Goal: Task Accomplishment & Management: Manage account settings

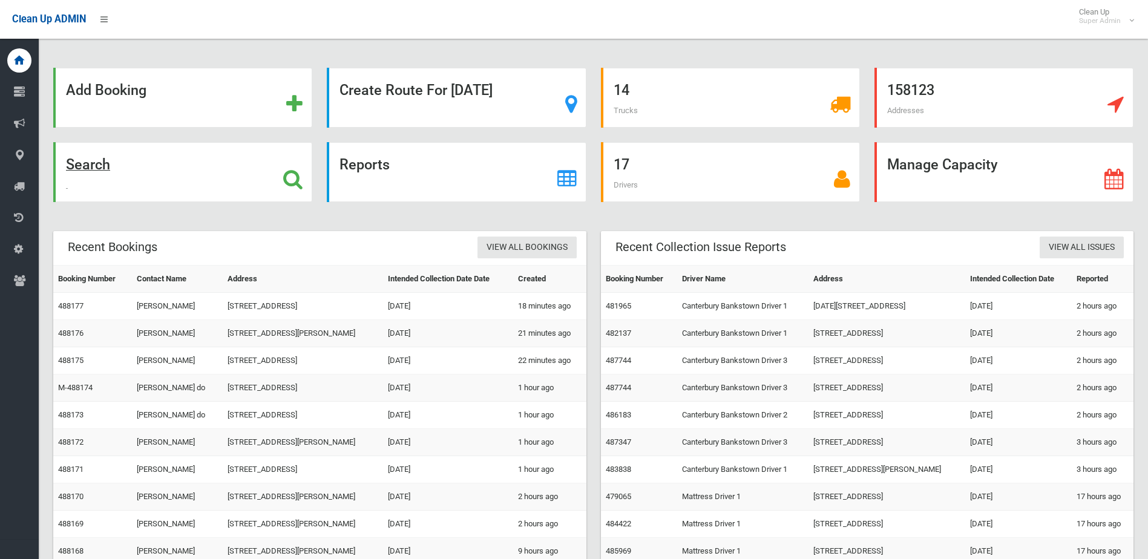
click at [206, 164] on div "Search" at bounding box center [182, 172] width 259 height 60
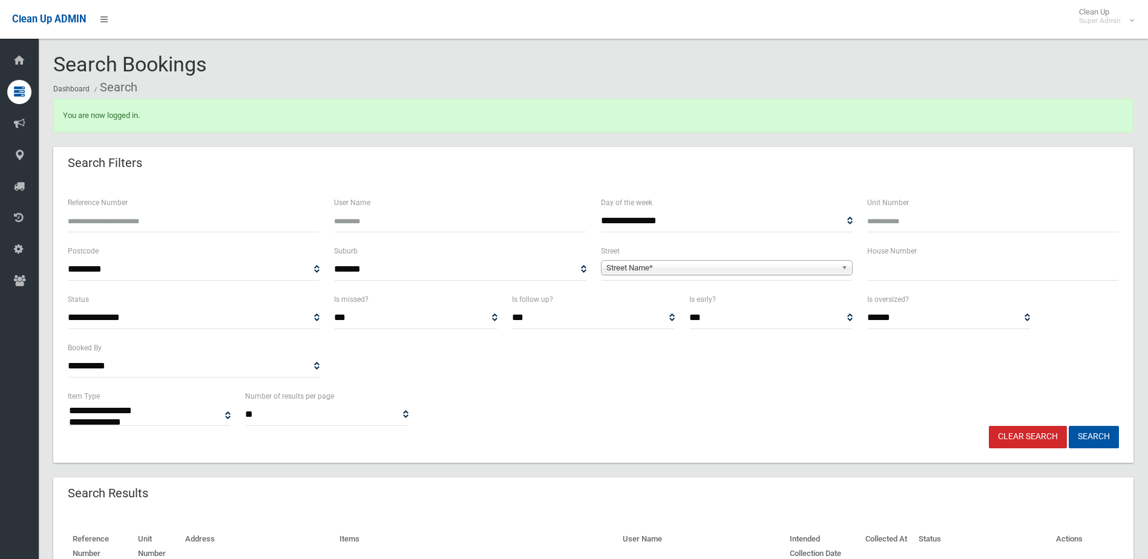
select select
click at [234, 210] on input "Reference Number" at bounding box center [194, 221] width 252 height 22
type input "******"
click at [1069, 426] on button "Search" at bounding box center [1094, 437] width 50 height 22
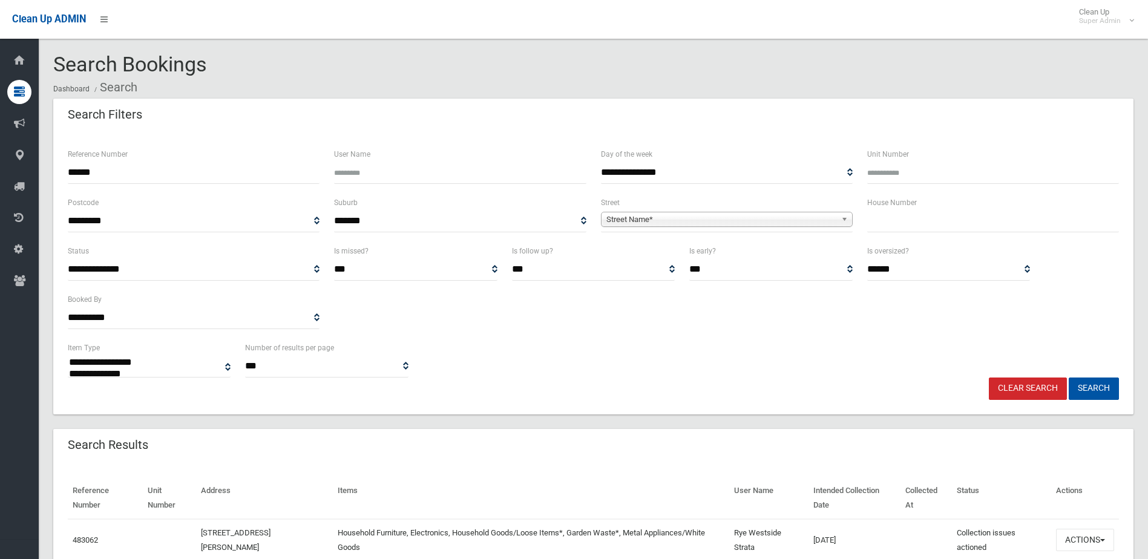
select select
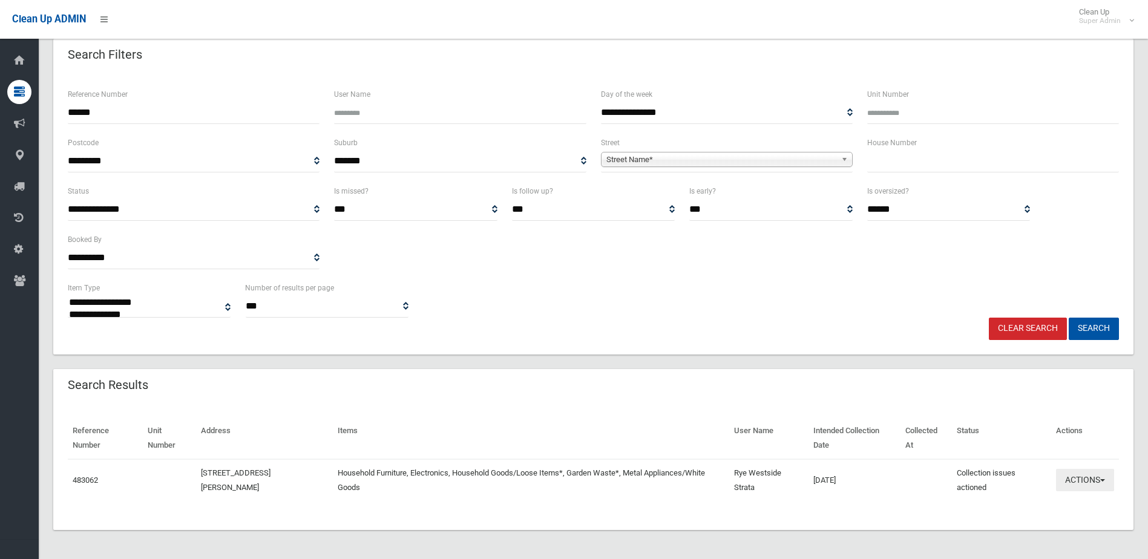
click at [1063, 472] on button "Actions" at bounding box center [1085, 480] width 58 height 22
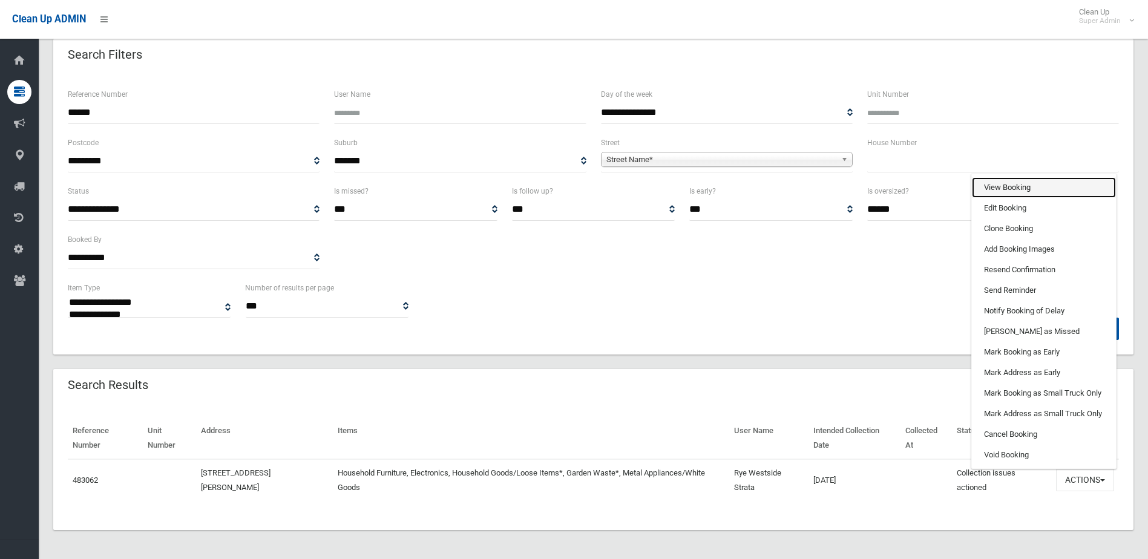
drag, startPoint x: 1007, startPoint y: 185, endPoint x: 994, endPoint y: 189, distance: 13.6
click at [1007, 185] on link "View Booking" at bounding box center [1044, 187] width 144 height 21
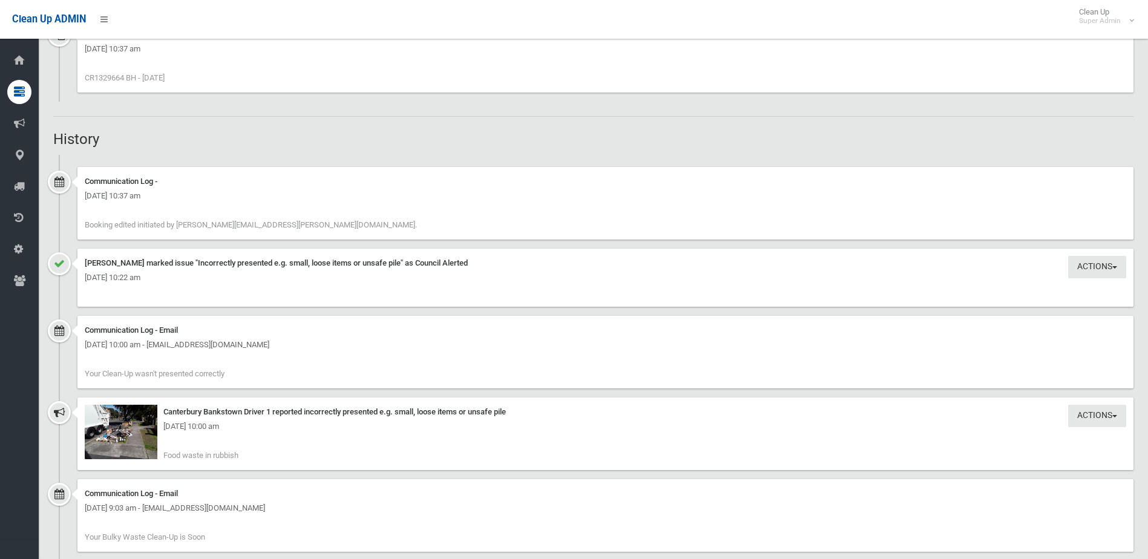
scroll to position [1213, 0]
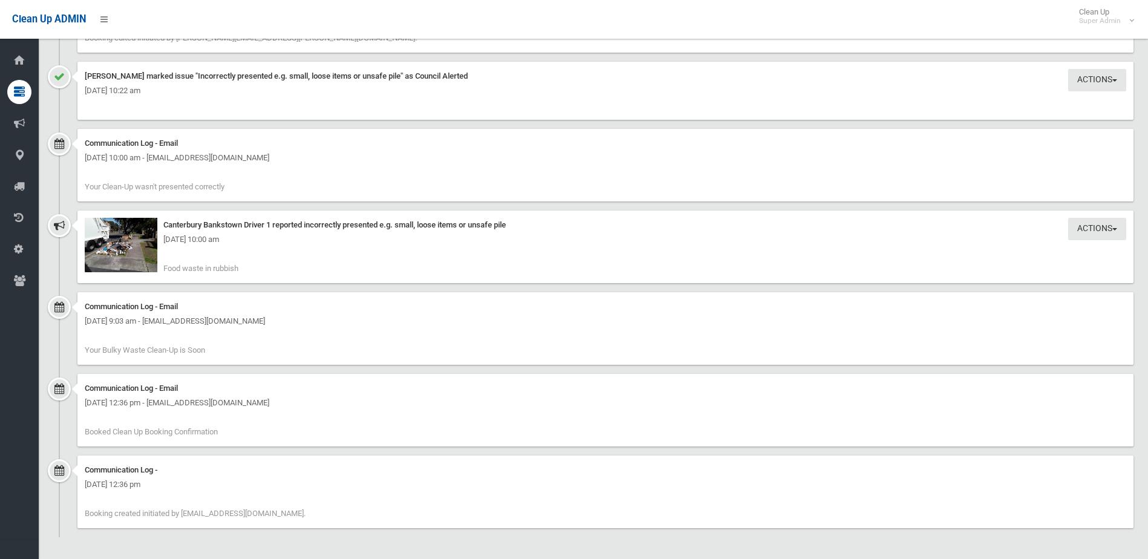
click at [136, 245] on div "Monday 22nd September 2025 - 10:00 am" at bounding box center [606, 239] width 1042 height 15
click at [133, 248] on img at bounding box center [121, 245] width 73 height 54
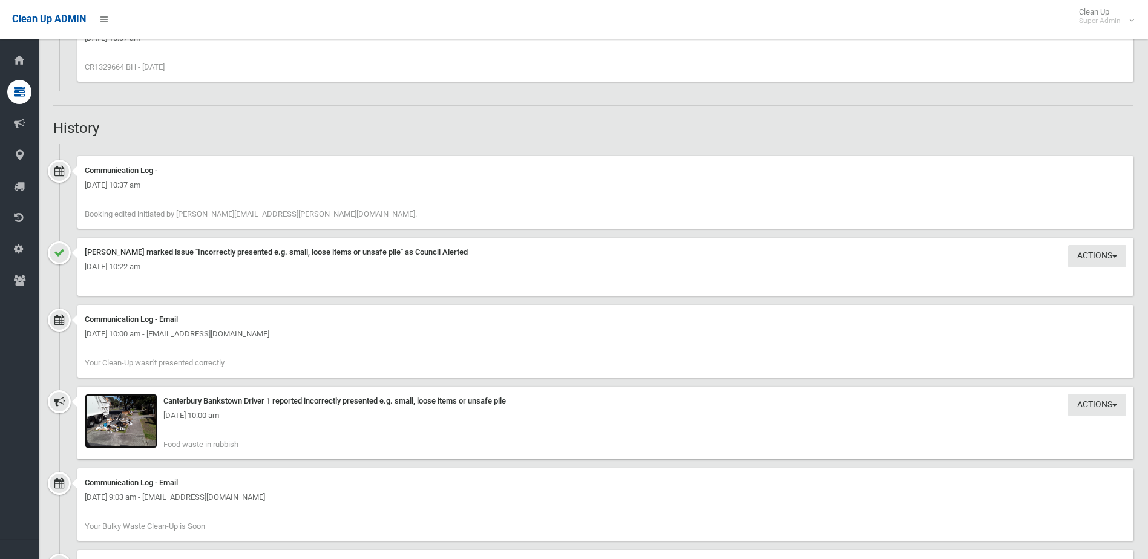
scroll to position [1031, 0]
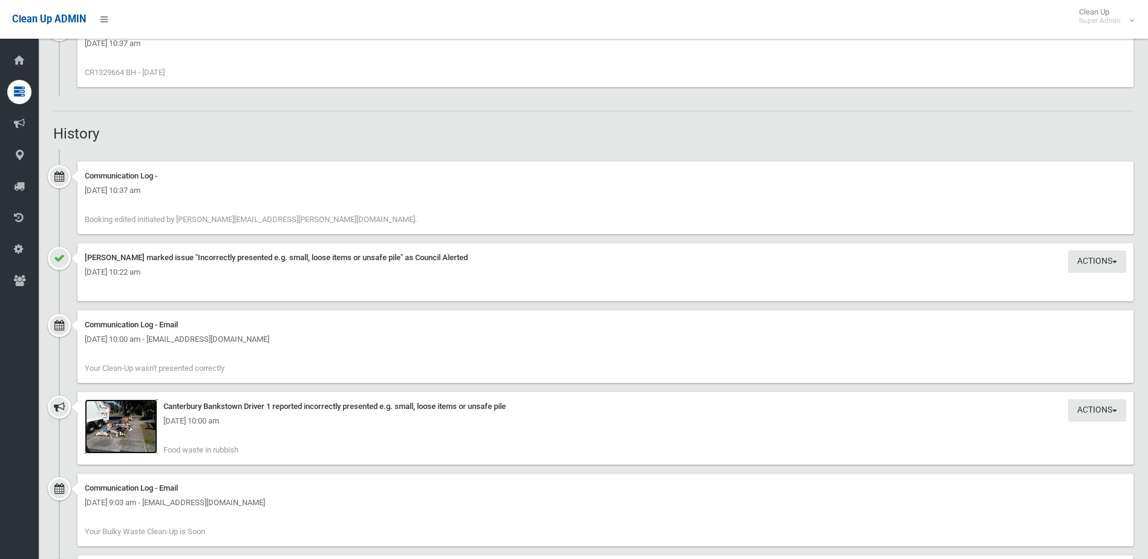
click at [103, 407] on img at bounding box center [121, 427] width 73 height 54
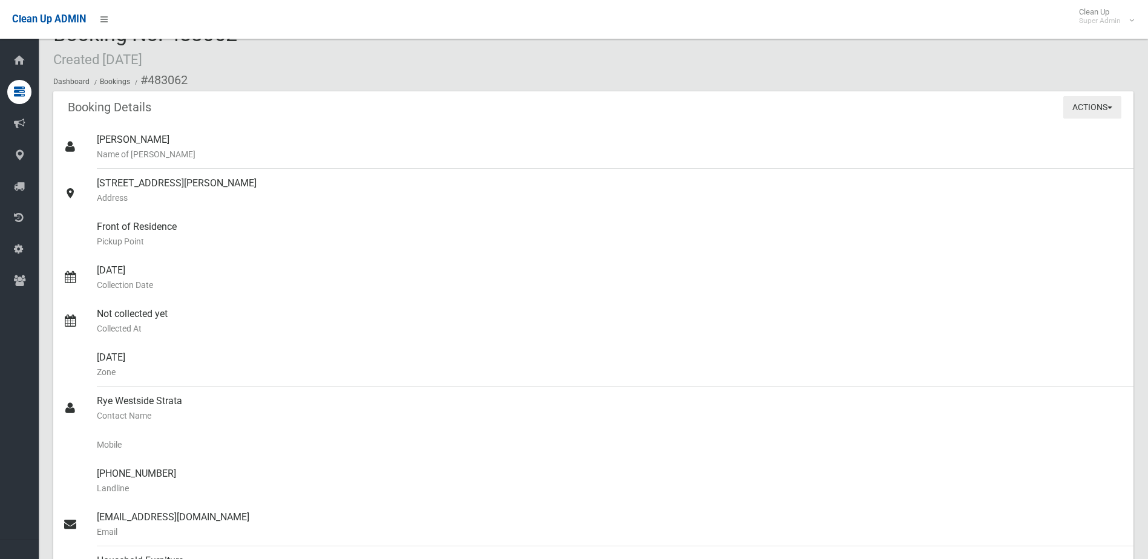
scroll to position [0, 0]
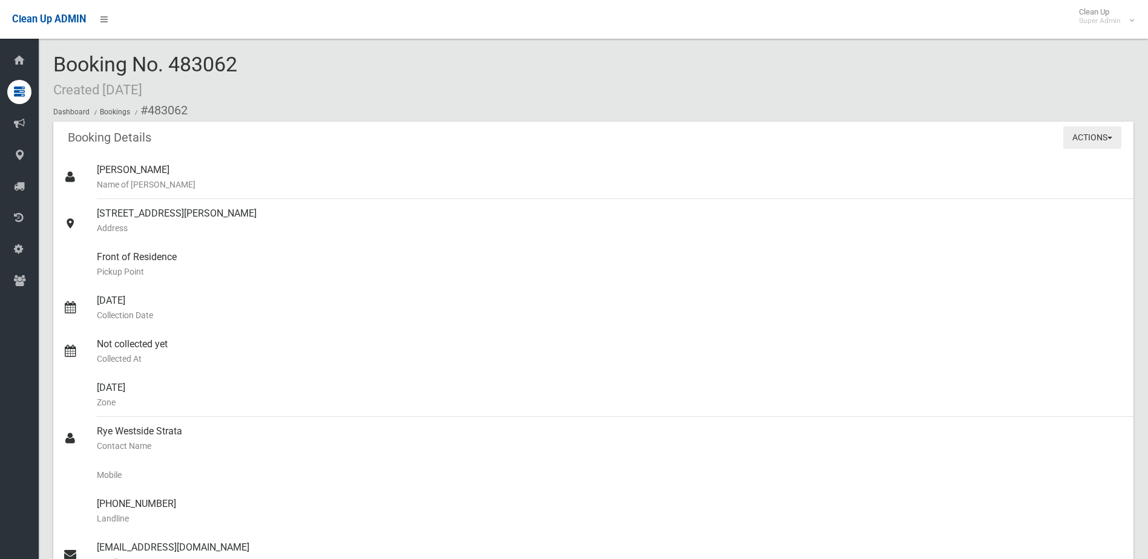
click at [1086, 128] on button "Actions" at bounding box center [1093, 138] width 58 height 22
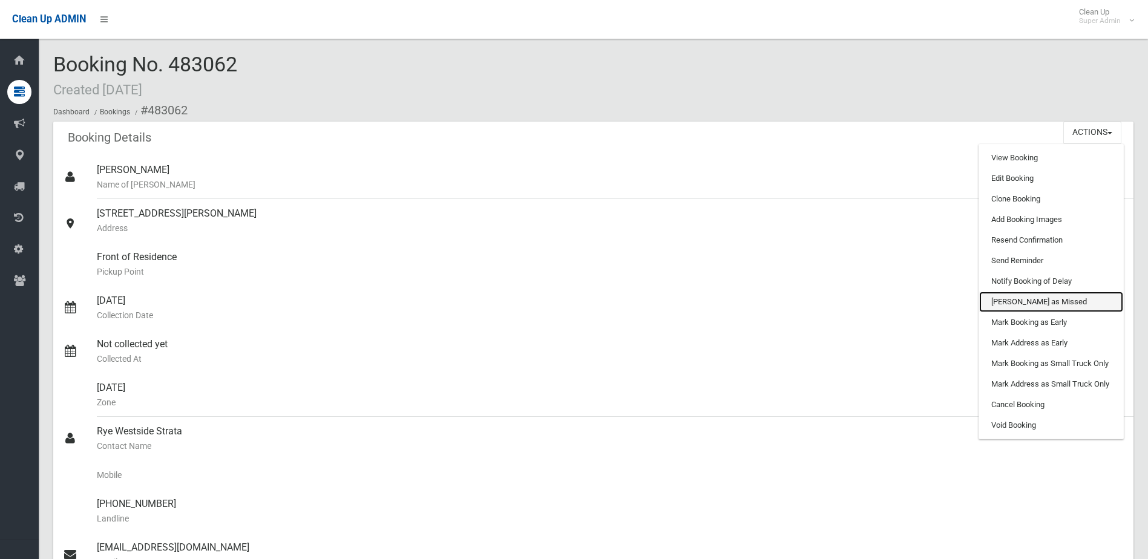
click at [1039, 307] on link "Mark as Missed" at bounding box center [1051, 302] width 144 height 21
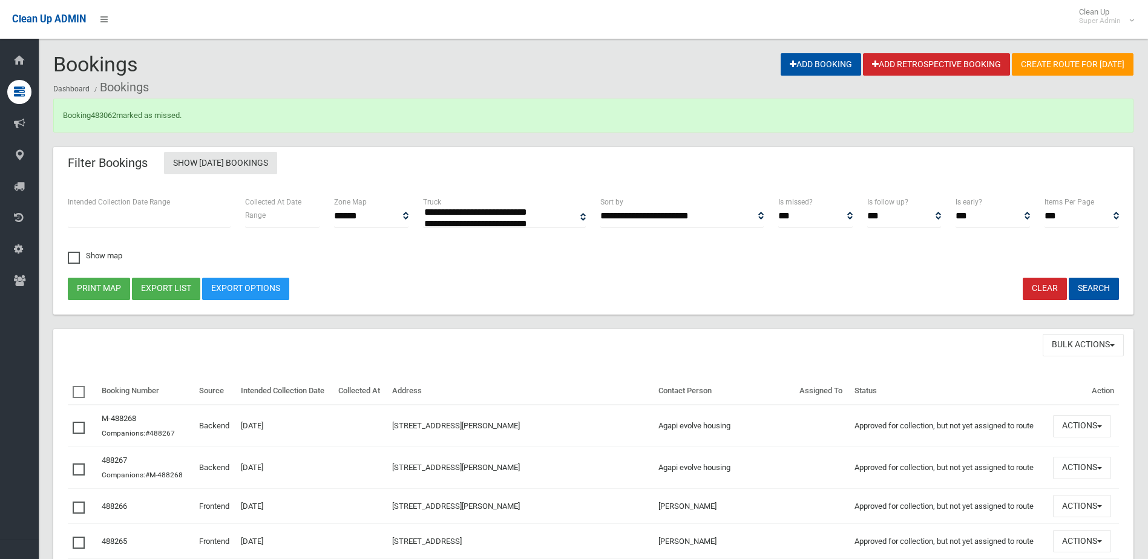
select select
